Goal: Task Accomplishment & Management: Manage account settings

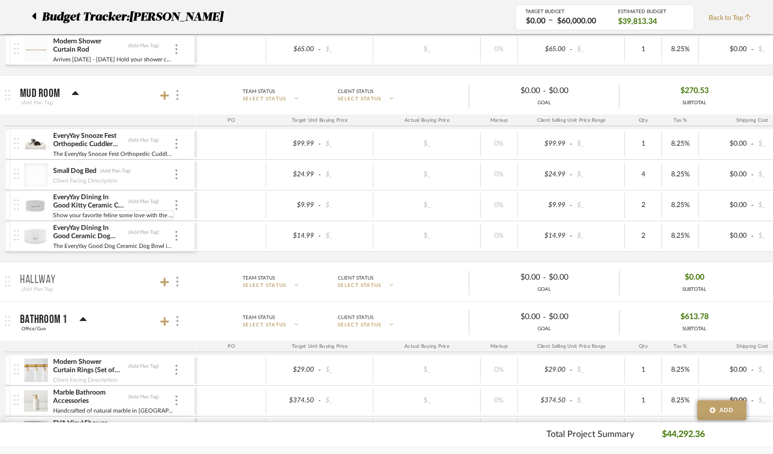
scroll to position [875, 0]
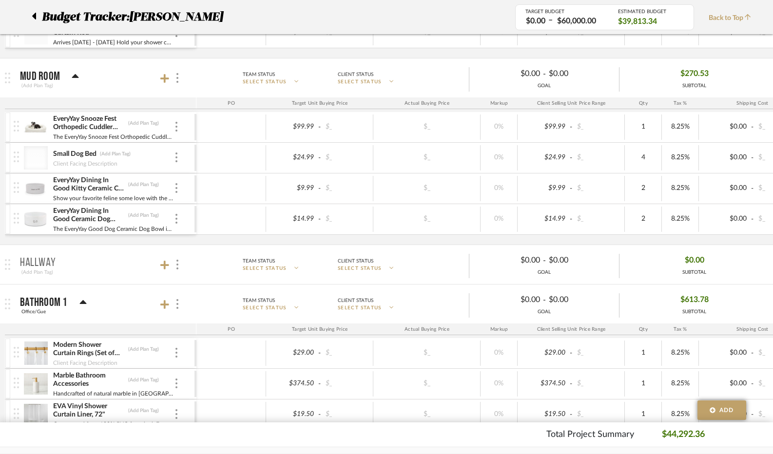
click at [39, 156] on div at bounding box center [36, 157] width 24 height 23
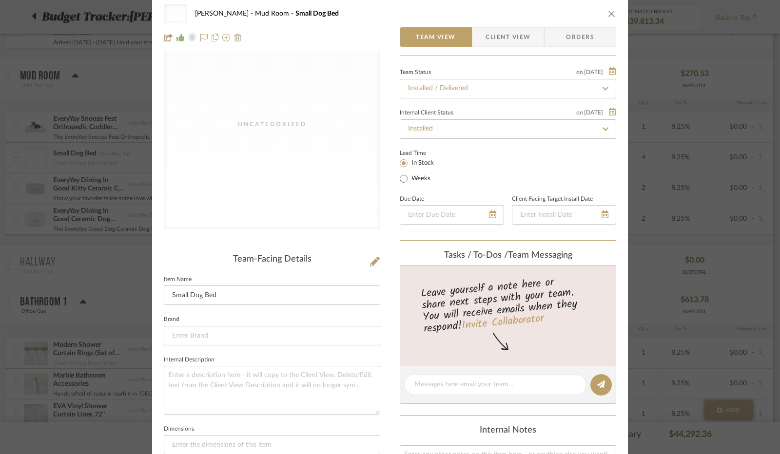
scroll to position [0, 0]
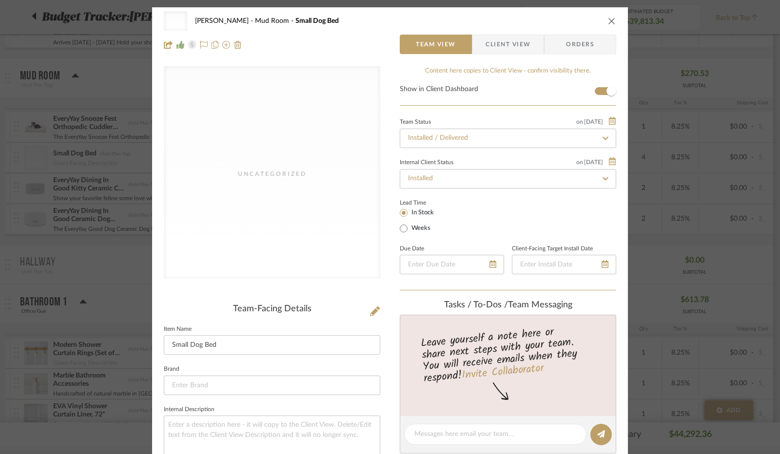
click at [96, 267] on div "Uncategorized [PERSON_NAME] Mud Room Small Dog Bed Team View Client View Orders…" at bounding box center [390, 227] width 780 height 454
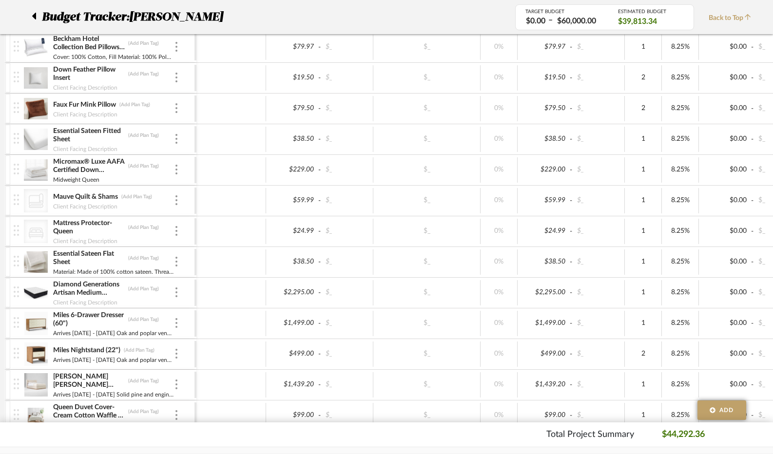
scroll to position [439, 0]
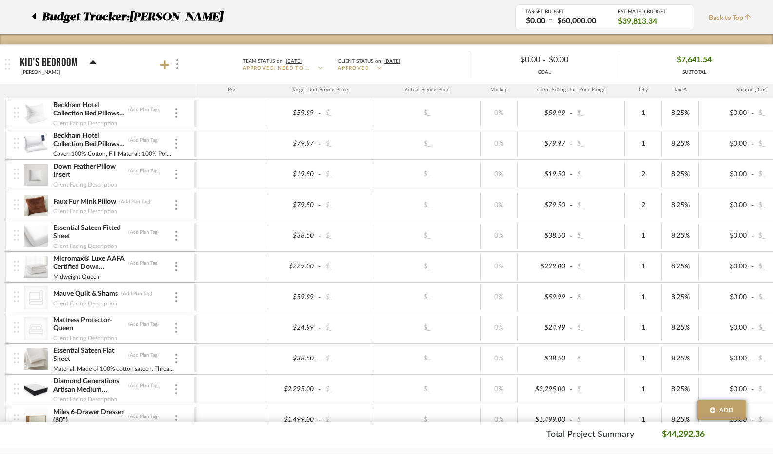
scroll to position [49, 0]
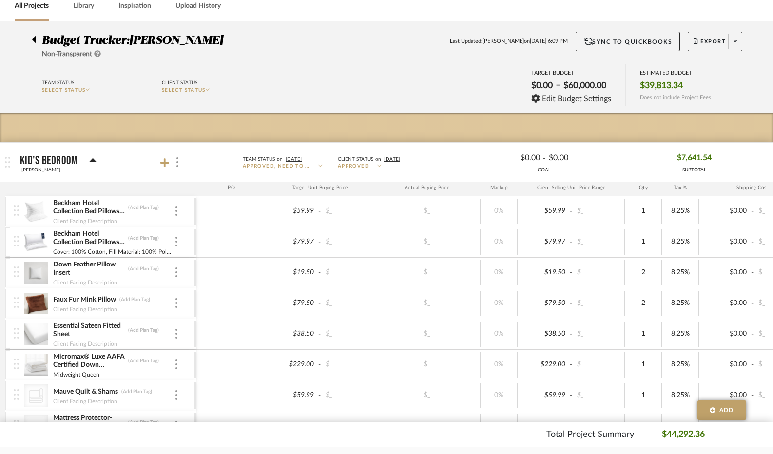
click at [35, 42] on icon at bounding box center [34, 39] width 4 height 7
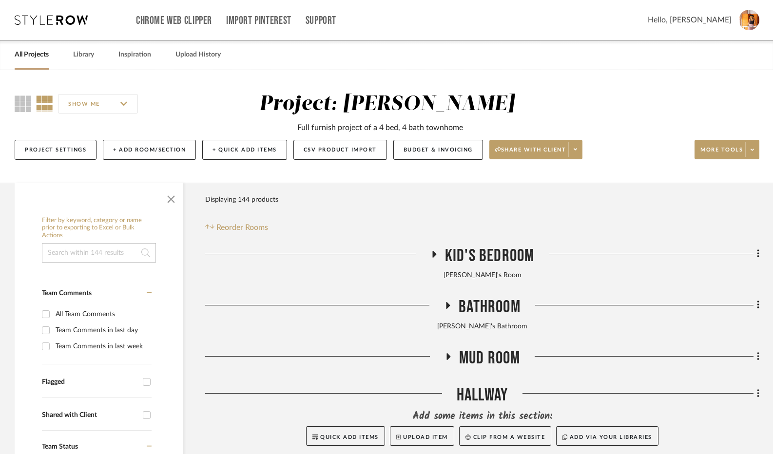
click at [430, 256] on icon at bounding box center [434, 254] width 12 height 7
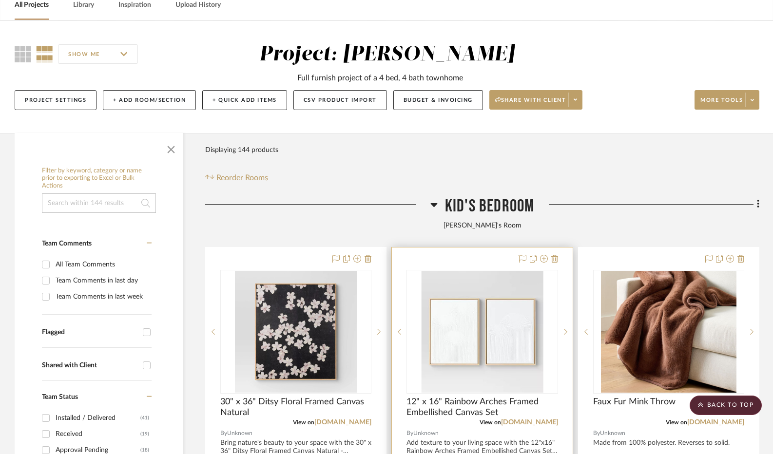
scroll to position [49, 0]
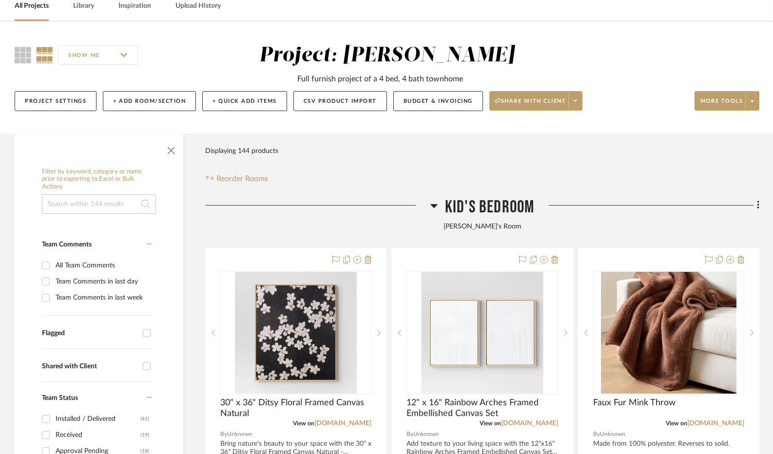
click at [436, 206] on icon at bounding box center [433, 206] width 7 height 12
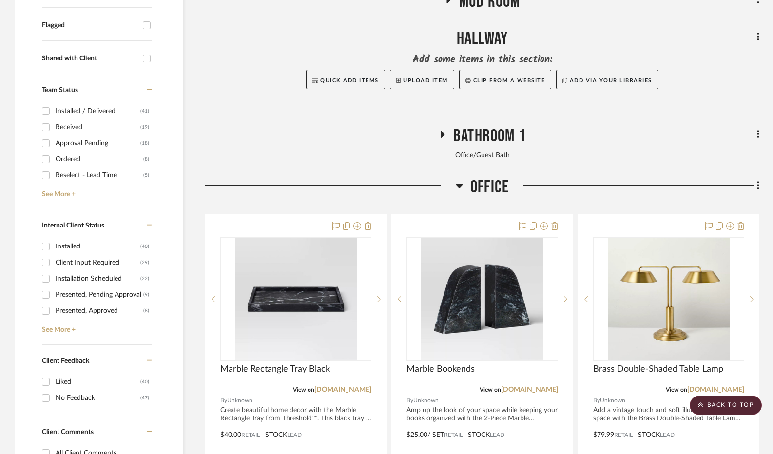
scroll to position [390, 0]
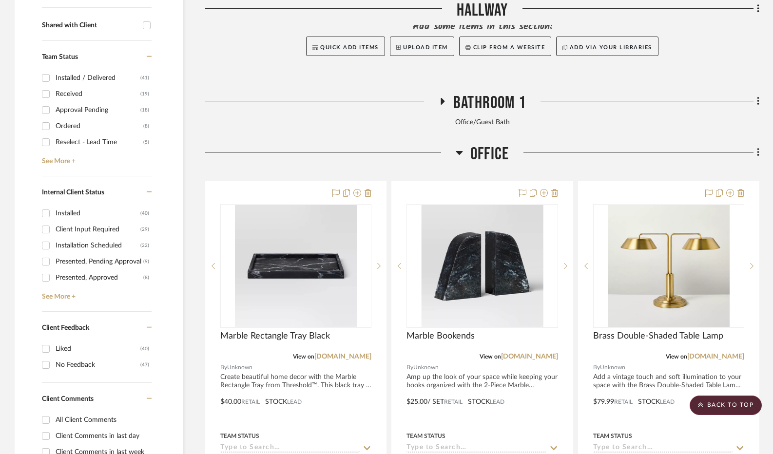
click at [459, 155] on icon at bounding box center [459, 153] width 7 height 4
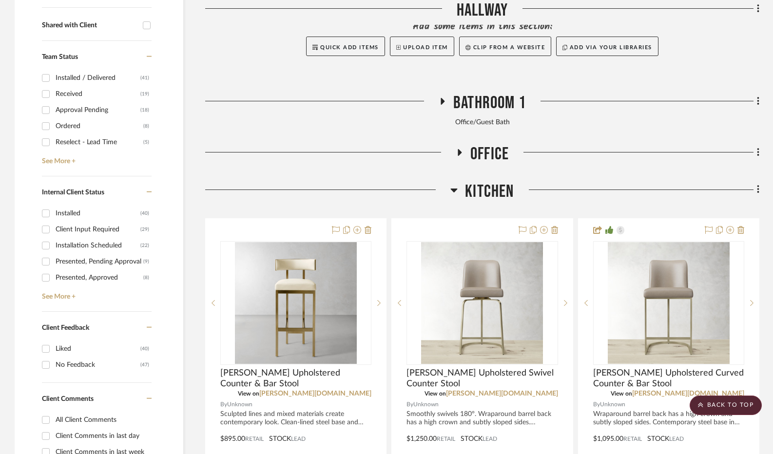
click at [451, 195] on icon at bounding box center [453, 190] width 7 height 12
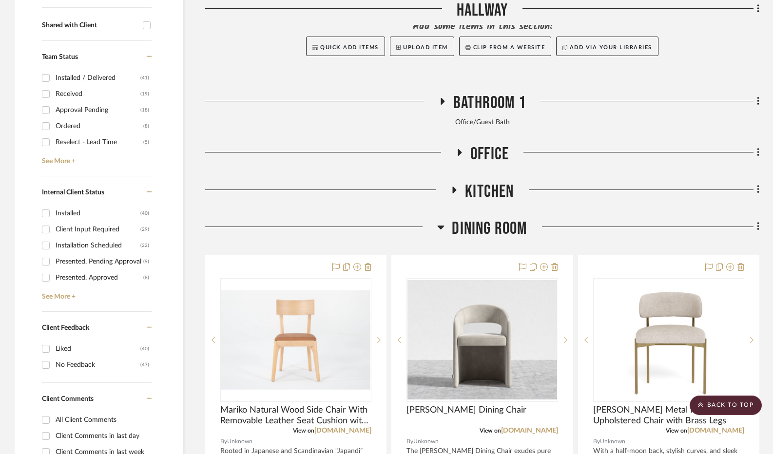
click at [444, 232] on icon at bounding box center [440, 227] width 7 height 12
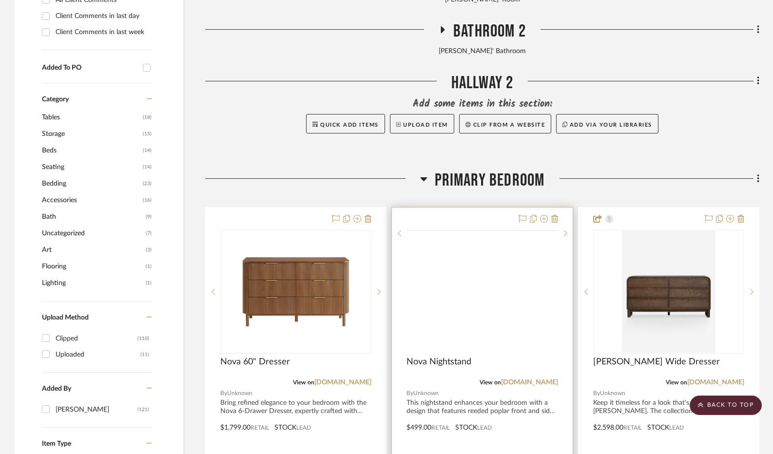
scroll to position [829, 0]
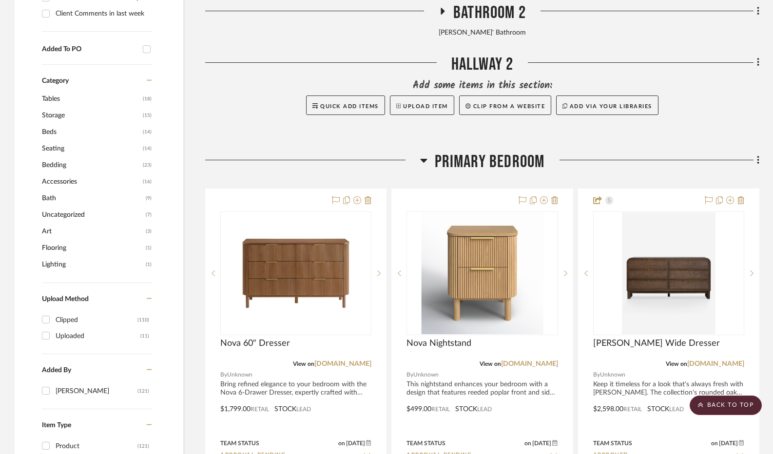
click at [425, 168] on fa-icon at bounding box center [423, 163] width 7 height 14
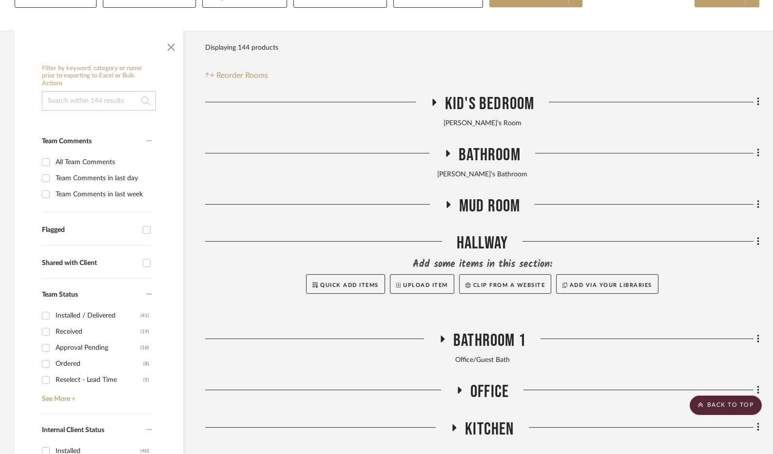
scroll to position [122, 0]
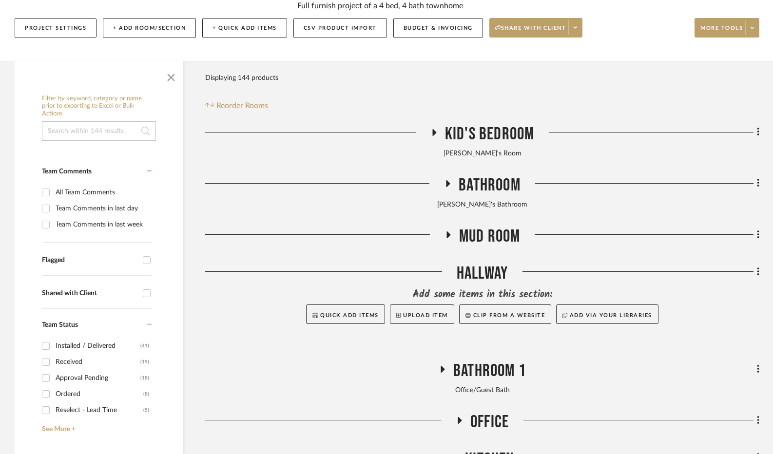
click at [439, 136] on icon at bounding box center [434, 132] width 12 height 7
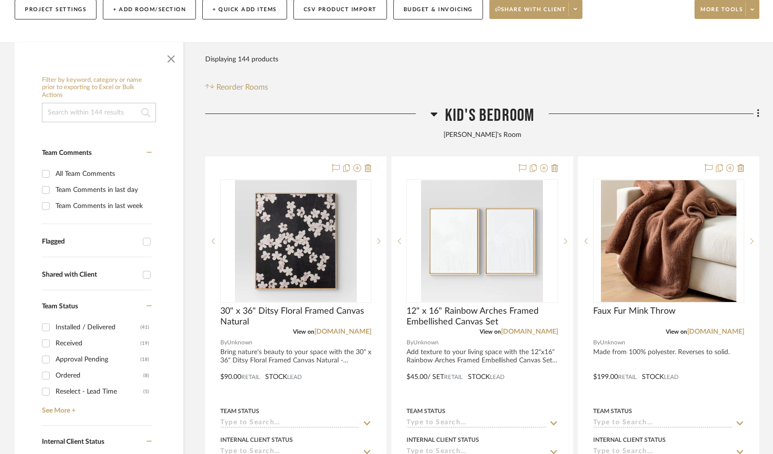
scroll to position [268, 0]
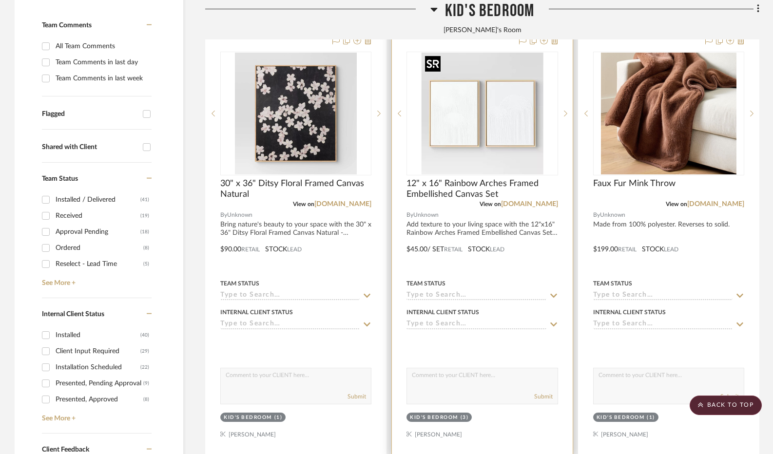
click at [465, 126] on img "0" at bounding box center [482, 114] width 122 height 122
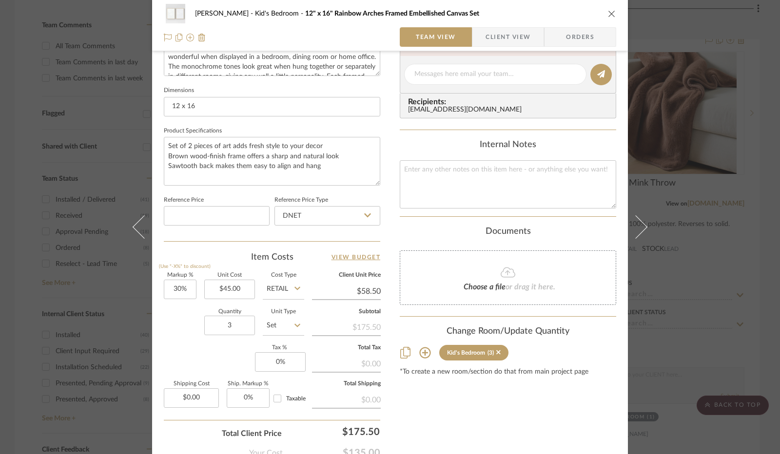
scroll to position [451, 0]
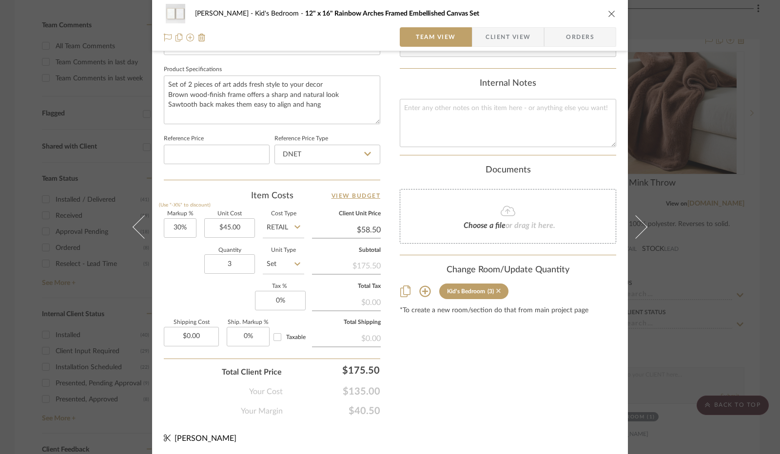
click at [496, 291] on icon at bounding box center [498, 291] width 4 height 7
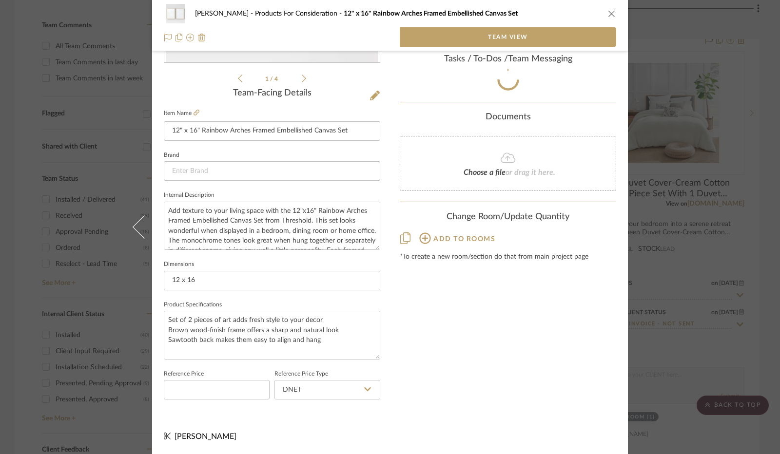
scroll to position [214, 0]
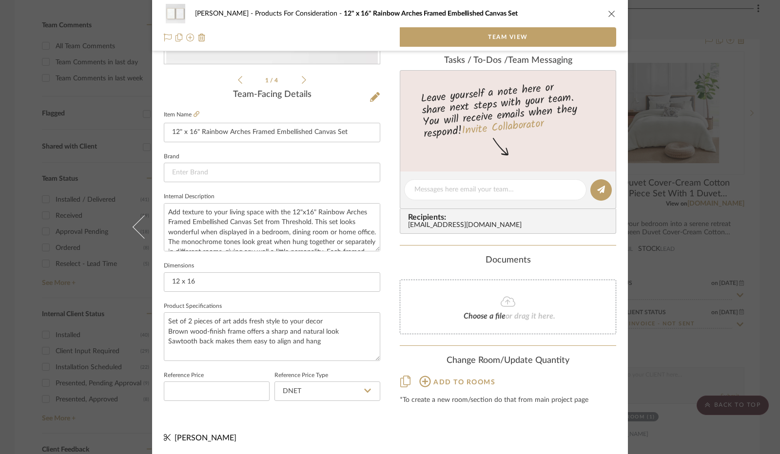
click at [609, 10] on icon "close" at bounding box center [612, 14] width 8 height 8
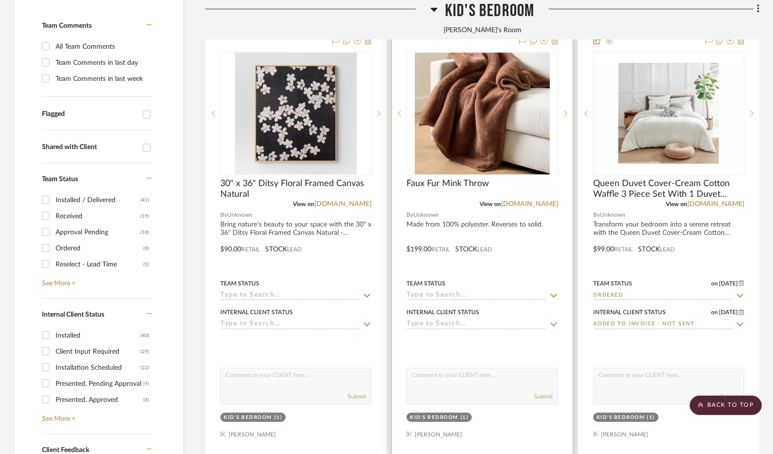
scroll to position [73, 0]
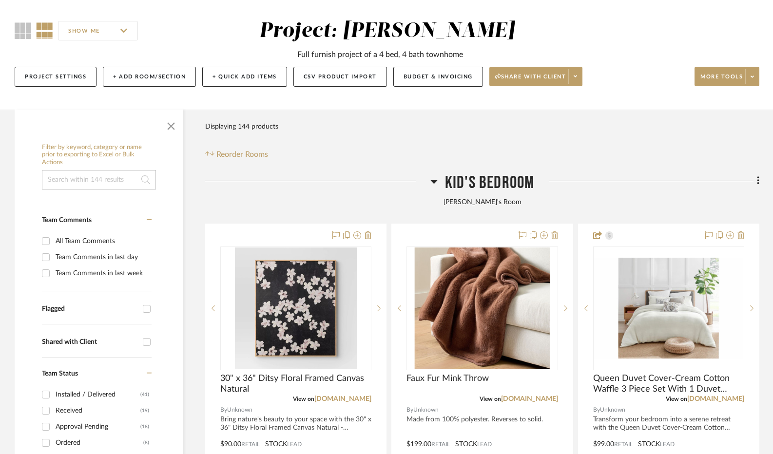
click at [442, 178] on h3 "Kid's Bedroom" at bounding box center [482, 183] width 104 height 21
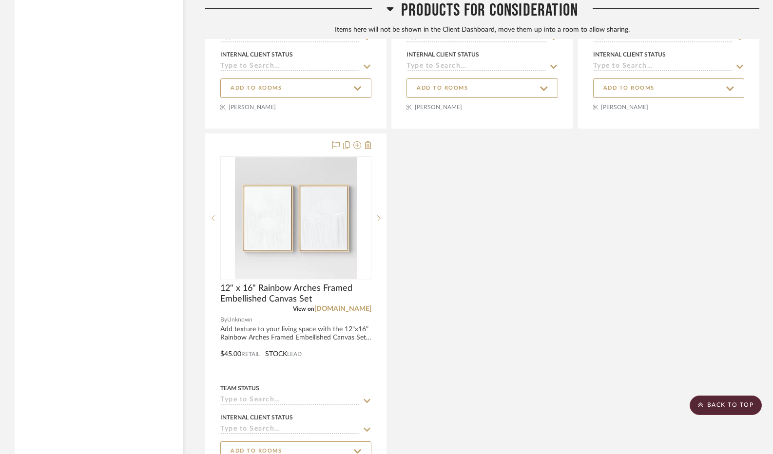
scroll to position [1840, 0]
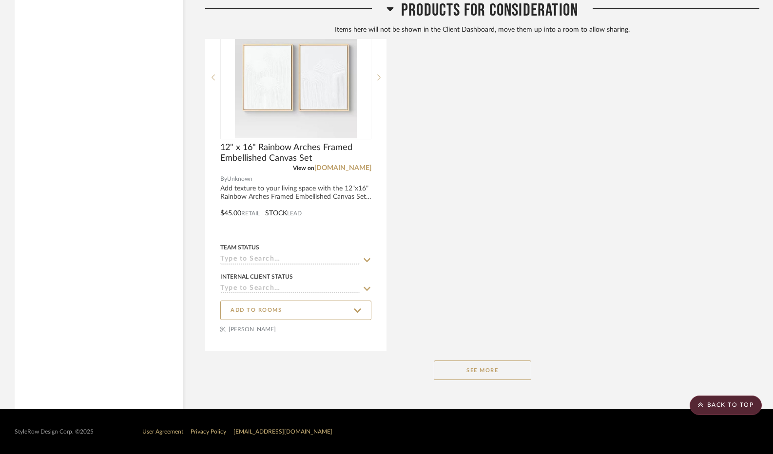
click at [460, 365] on button "See More" at bounding box center [482, 370] width 97 height 19
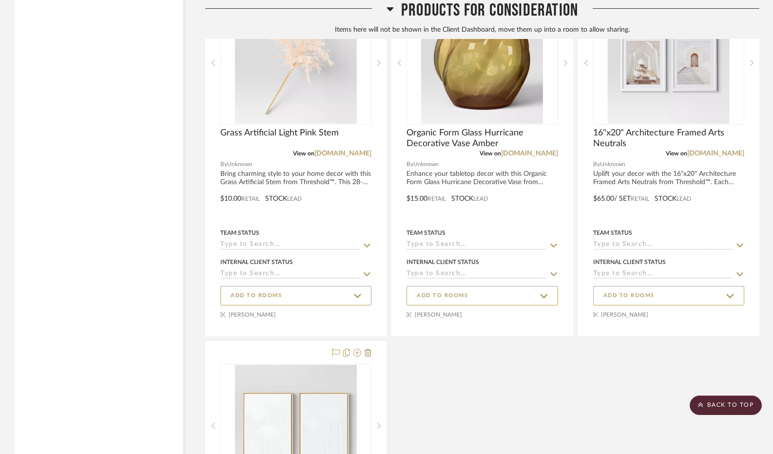
scroll to position [1450, 0]
